Goal: Find specific page/section: Find specific page/section

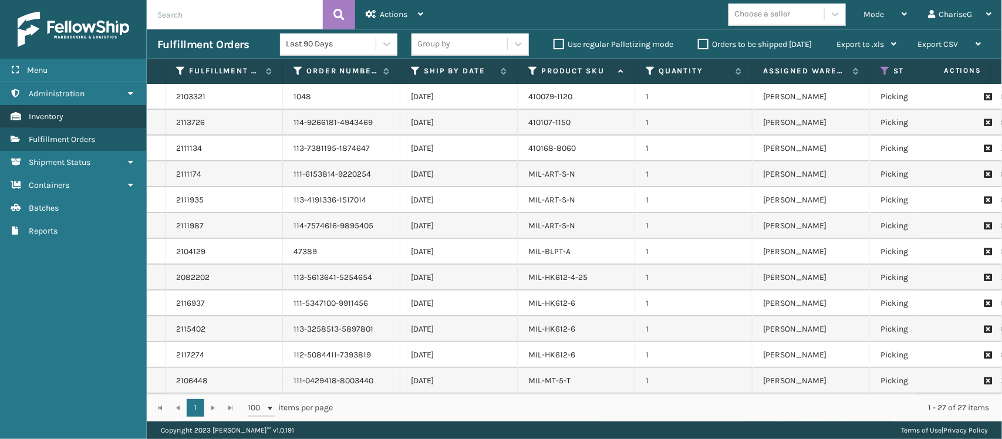
click at [97, 113] on link "Inventory" at bounding box center [73, 116] width 146 height 23
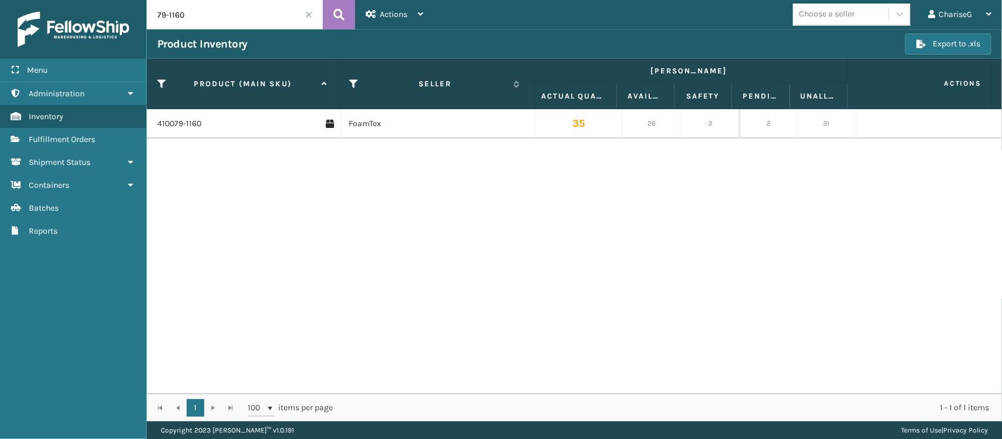
drag, startPoint x: 210, startPoint y: 13, endPoint x: 136, endPoint y: 25, distance: 75.5
click at [136, 0] on div "Menu Administration Inventory Fulfillment Orders Shipment Status Containers Bat…" at bounding box center [501, 0] width 1002 height 0
type input "ART"
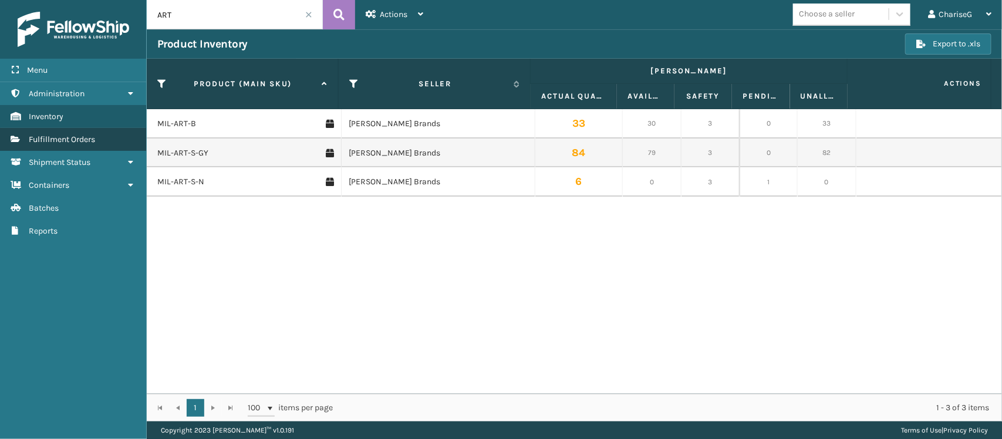
click at [80, 139] on span "Fulfillment Orders" at bounding box center [62, 139] width 66 height 10
